Goal: Information Seeking & Learning: Learn about a topic

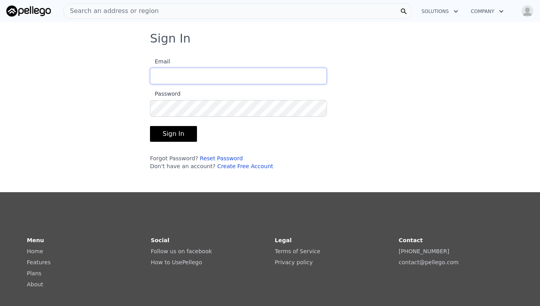
click at [168, 73] on input "Email" at bounding box center [238, 76] width 177 height 17
type input "[EMAIL_ADDRESS][DOMAIN_NAME]"
click at [176, 130] on button "Sign In" at bounding box center [173, 134] width 47 height 16
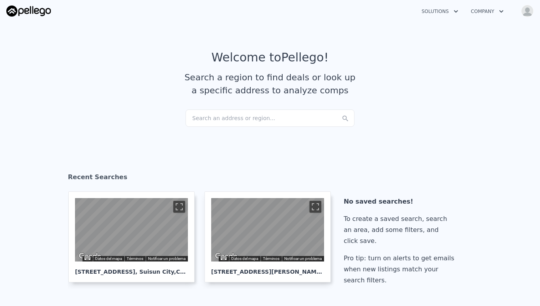
click at [222, 116] on div "Search an address or region..." at bounding box center [269, 118] width 169 height 17
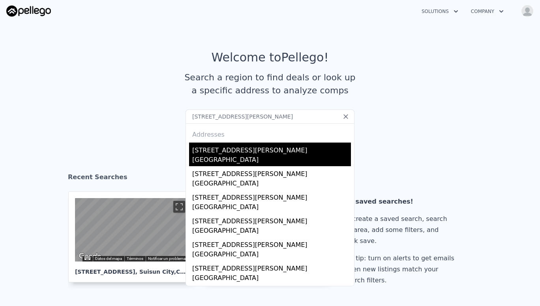
type input "[STREET_ADDRESS][PERSON_NAME]"
click at [217, 152] on div "[STREET_ADDRESS][PERSON_NAME]" at bounding box center [271, 149] width 159 height 13
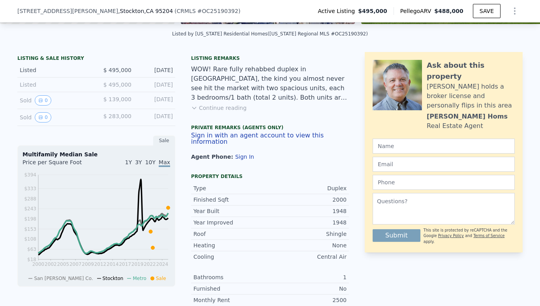
scroll to position [172, 0]
